Goal: Task Accomplishment & Management: Use online tool/utility

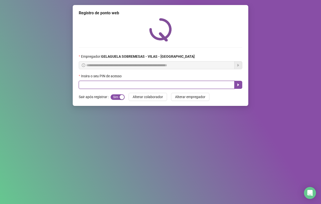
click at [122, 85] on input "text" at bounding box center [157, 85] width 156 height 8
type input "*****"
click at [237, 87] on icon "caret-right" at bounding box center [238, 85] width 4 height 4
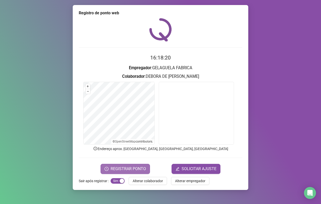
click at [139, 169] on span "REGISTRAR PONTO" at bounding box center [128, 169] width 35 height 6
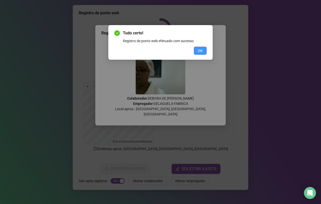
click at [199, 49] on span "OK" at bounding box center [200, 51] width 5 height 6
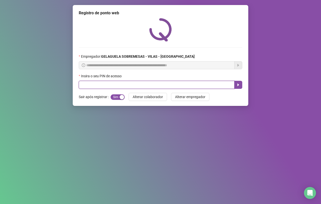
click at [97, 84] on input "text" at bounding box center [157, 85] width 156 height 8
click at [238, 87] on icon "caret-right" at bounding box center [238, 85] width 4 height 4
type input "*****"
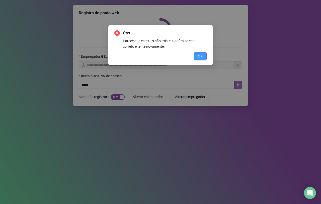
click at [201, 57] on span "OK" at bounding box center [200, 56] width 5 height 6
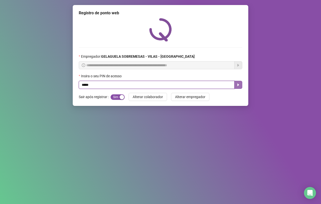
click at [240, 87] on icon "caret-right" at bounding box center [238, 85] width 4 height 4
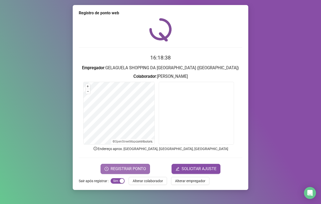
click at [122, 170] on span "REGISTRAR PONTO" at bounding box center [128, 169] width 35 height 6
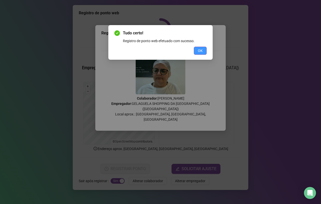
click at [202, 50] on span "OK" at bounding box center [200, 51] width 5 height 6
